Goal: Task Accomplishment & Management: Manage account settings

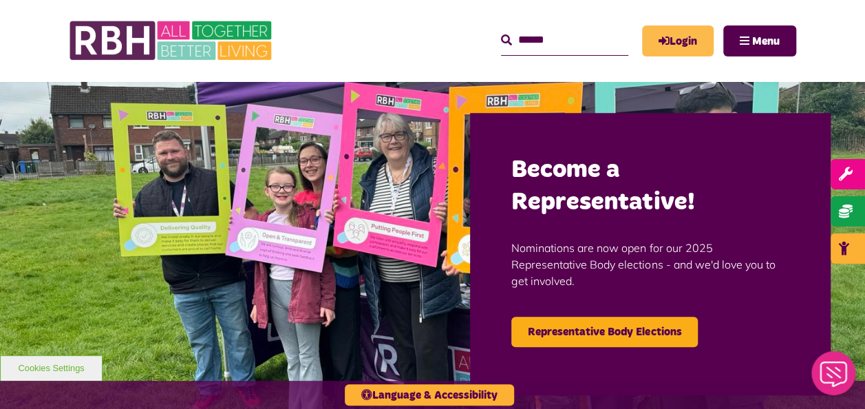
click at [666, 43] on link "Login" at bounding box center [678, 40] width 72 height 31
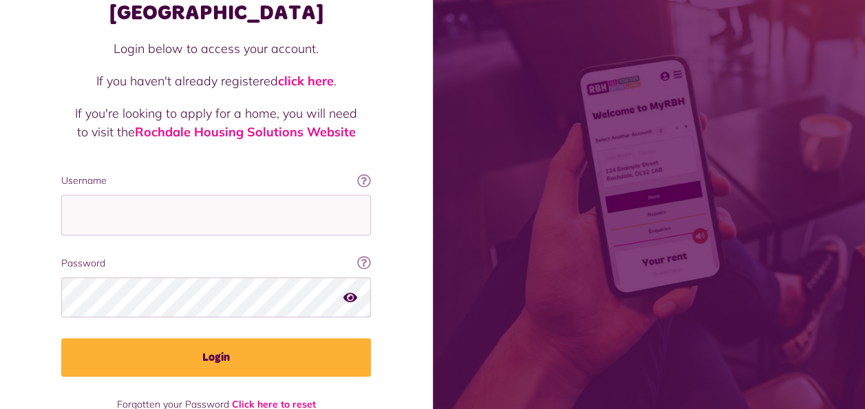
scroll to position [50, 0]
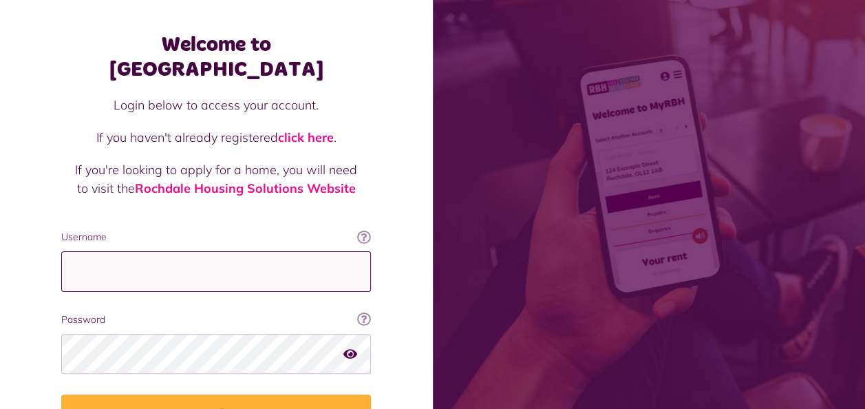
click at [219, 251] on input "Username" at bounding box center [216, 271] width 310 height 41
type input "**********"
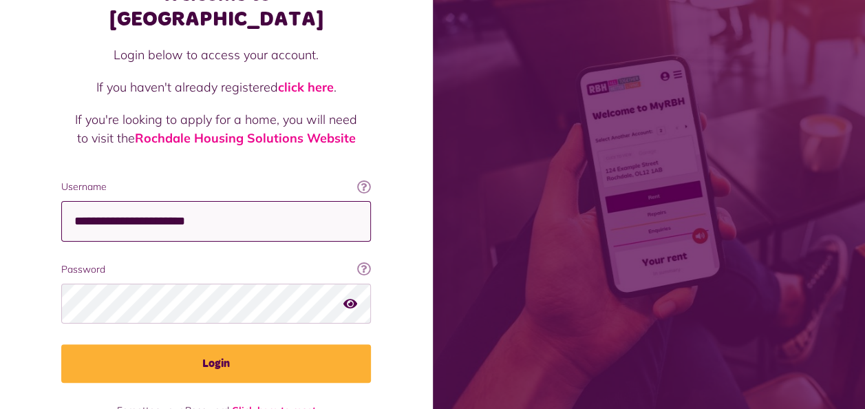
scroll to position [119, 0]
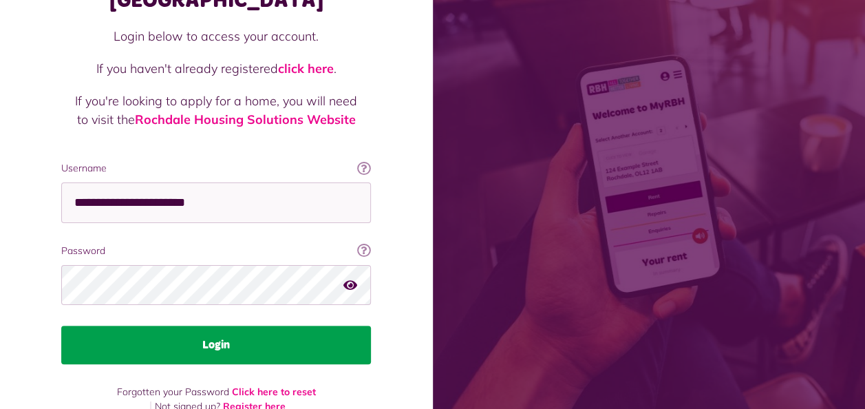
click at [204, 325] on button "Login" at bounding box center [216, 344] width 310 height 39
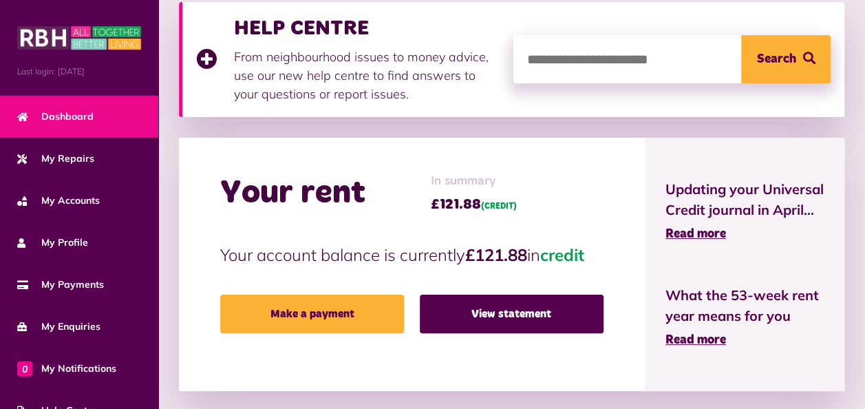
scroll to position [138, 0]
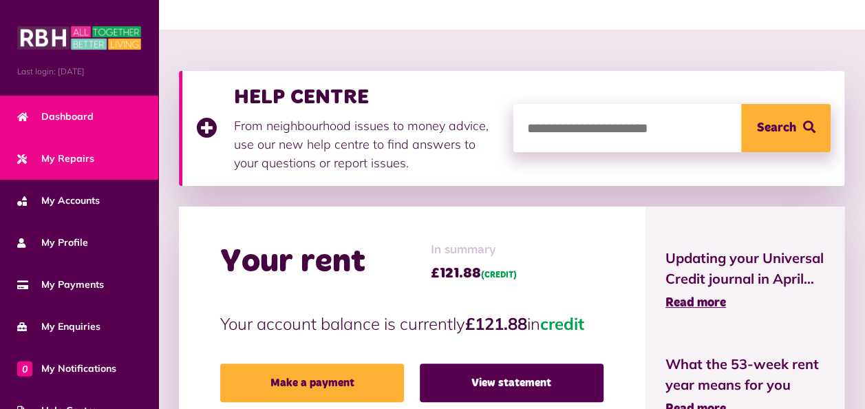
click at [78, 163] on span "My Repairs" at bounding box center [55, 158] width 77 height 14
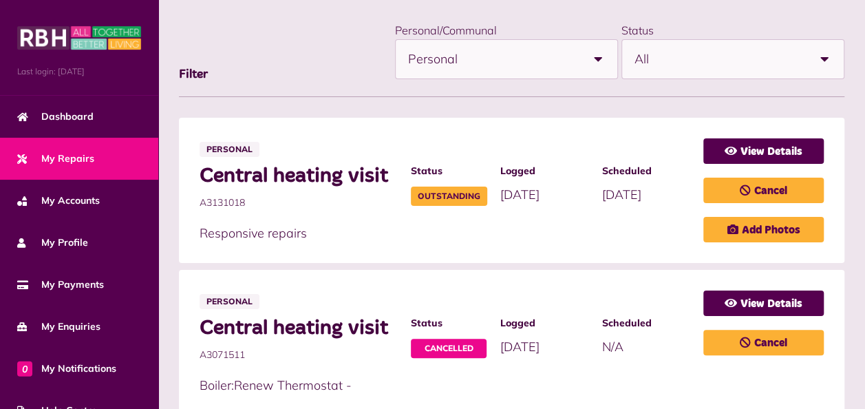
scroll to position [206, 0]
